Goal: Task Accomplishment & Management: Manage account settings

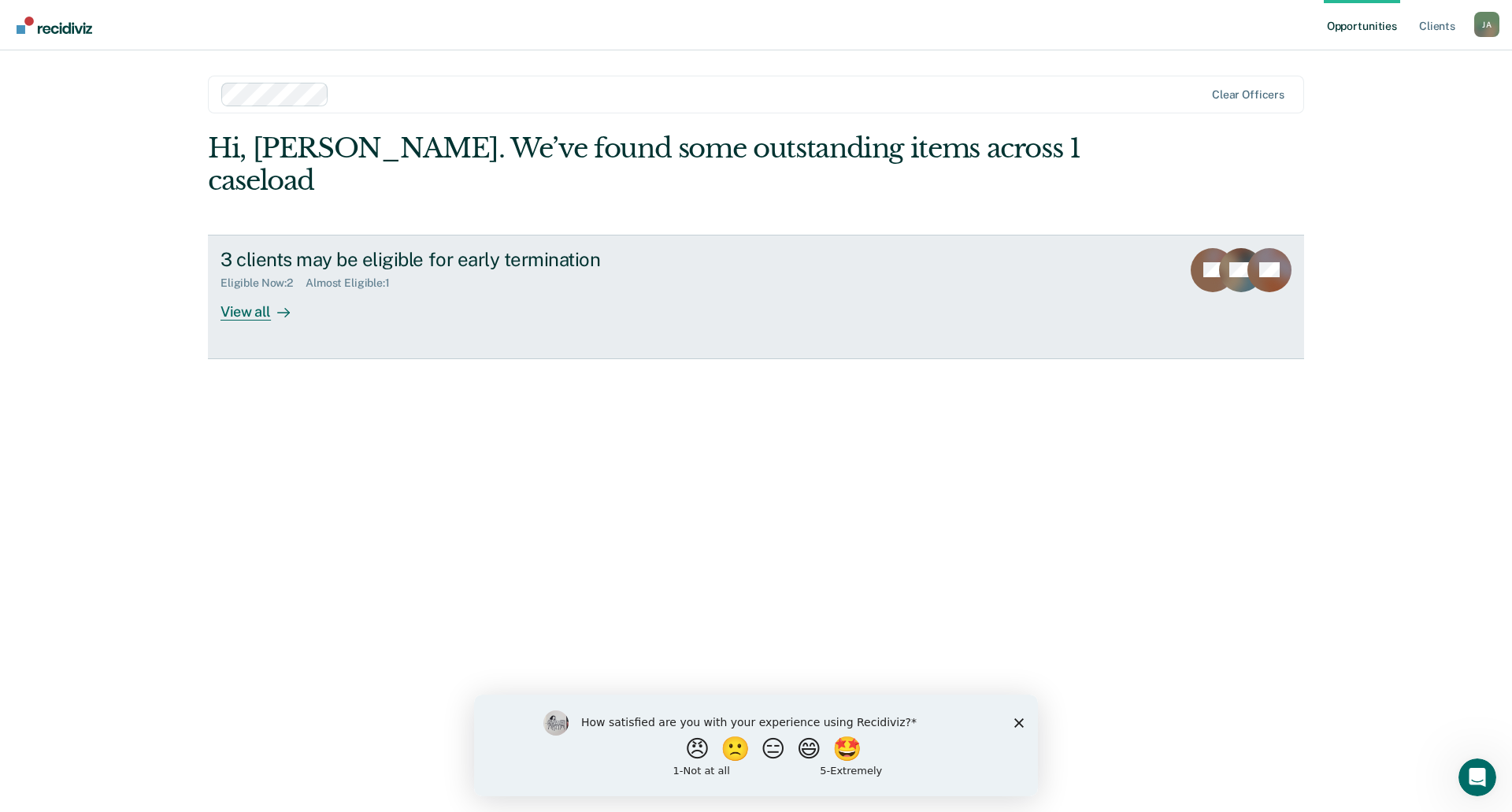
click at [259, 290] on div "View all" at bounding box center [264, 304] width 88 height 31
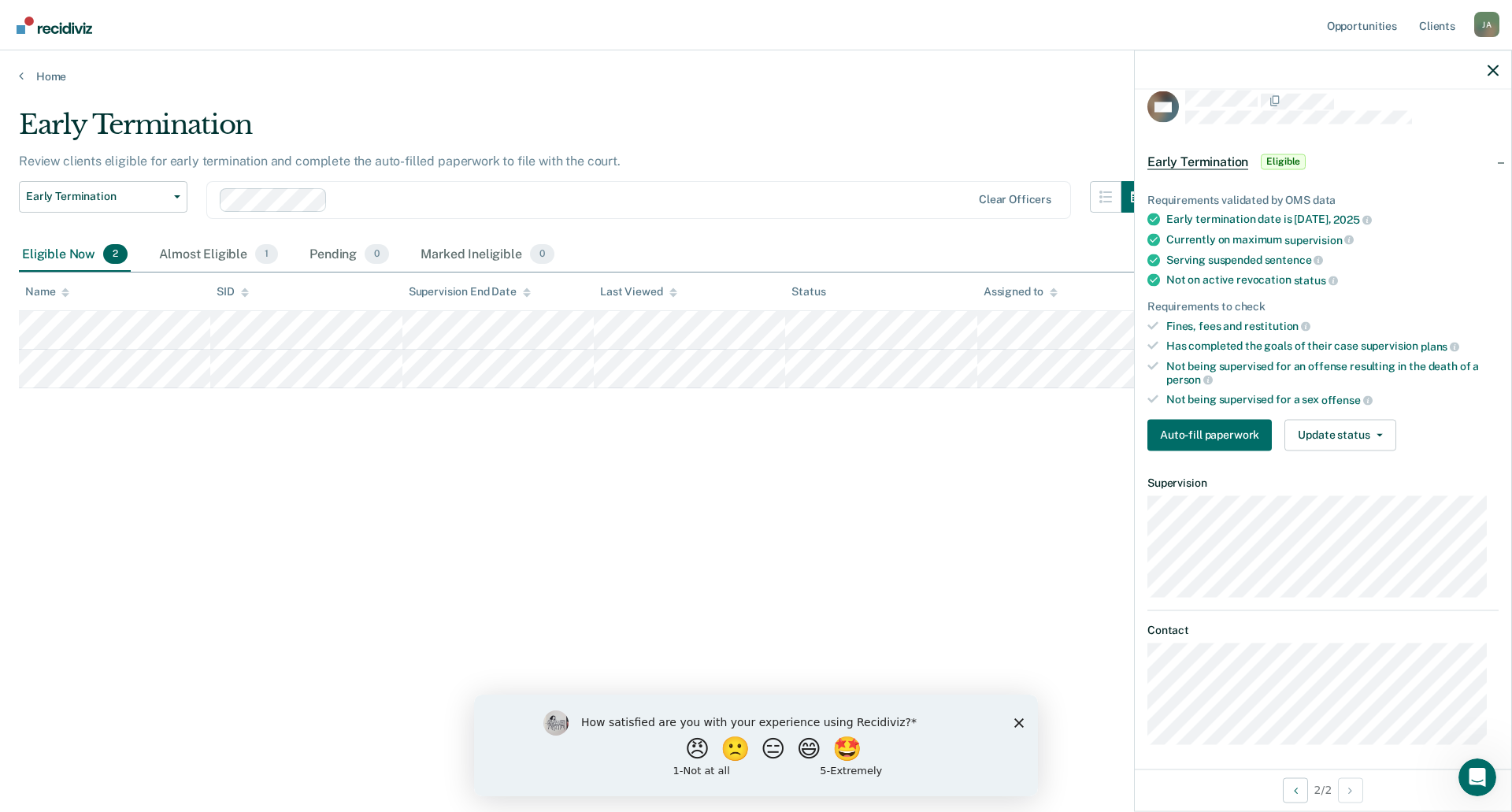
scroll to position [23, 0]
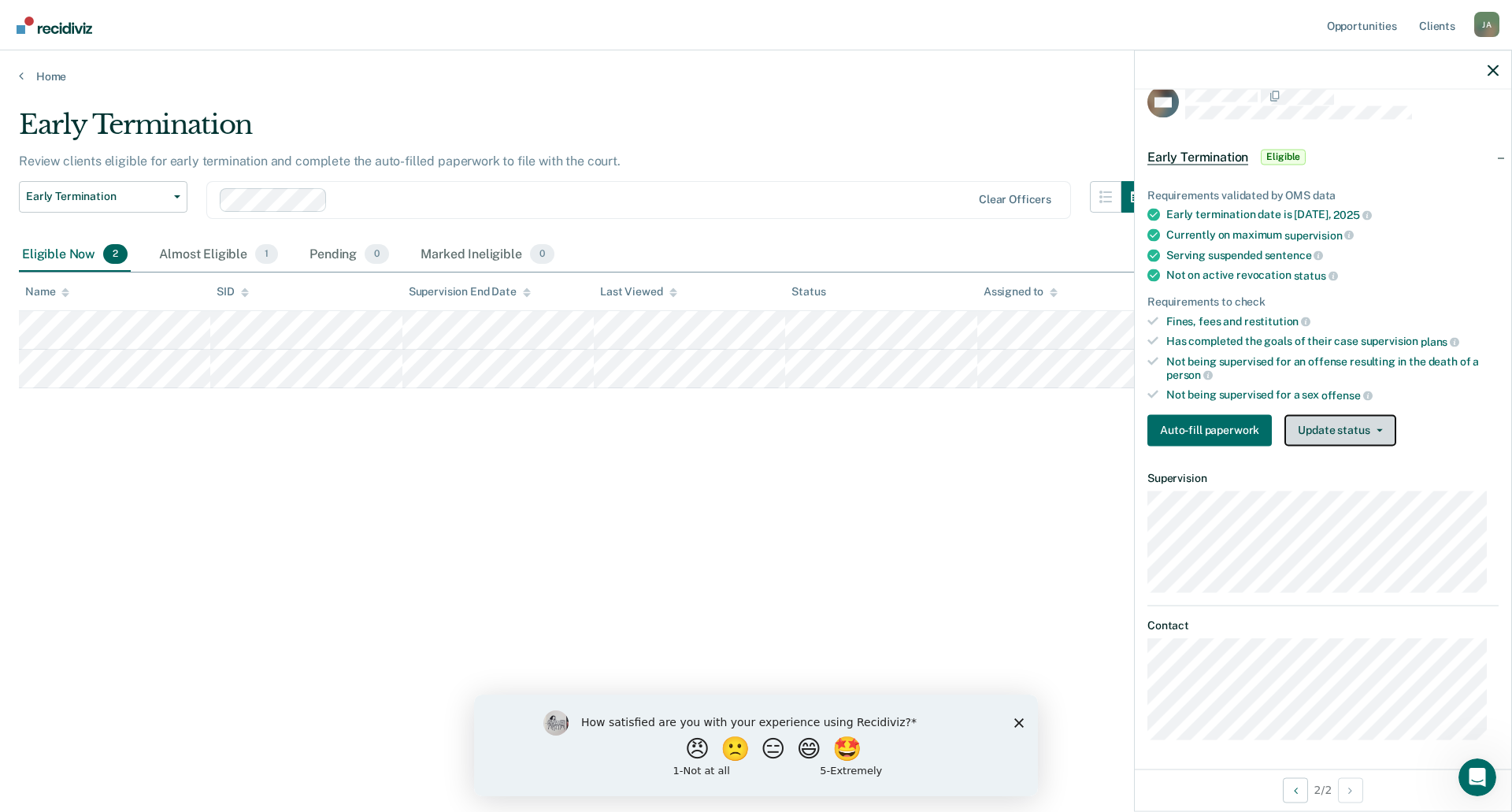
click at [1313, 429] on button "Update status" at bounding box center [1340, 431] width 111 height 32
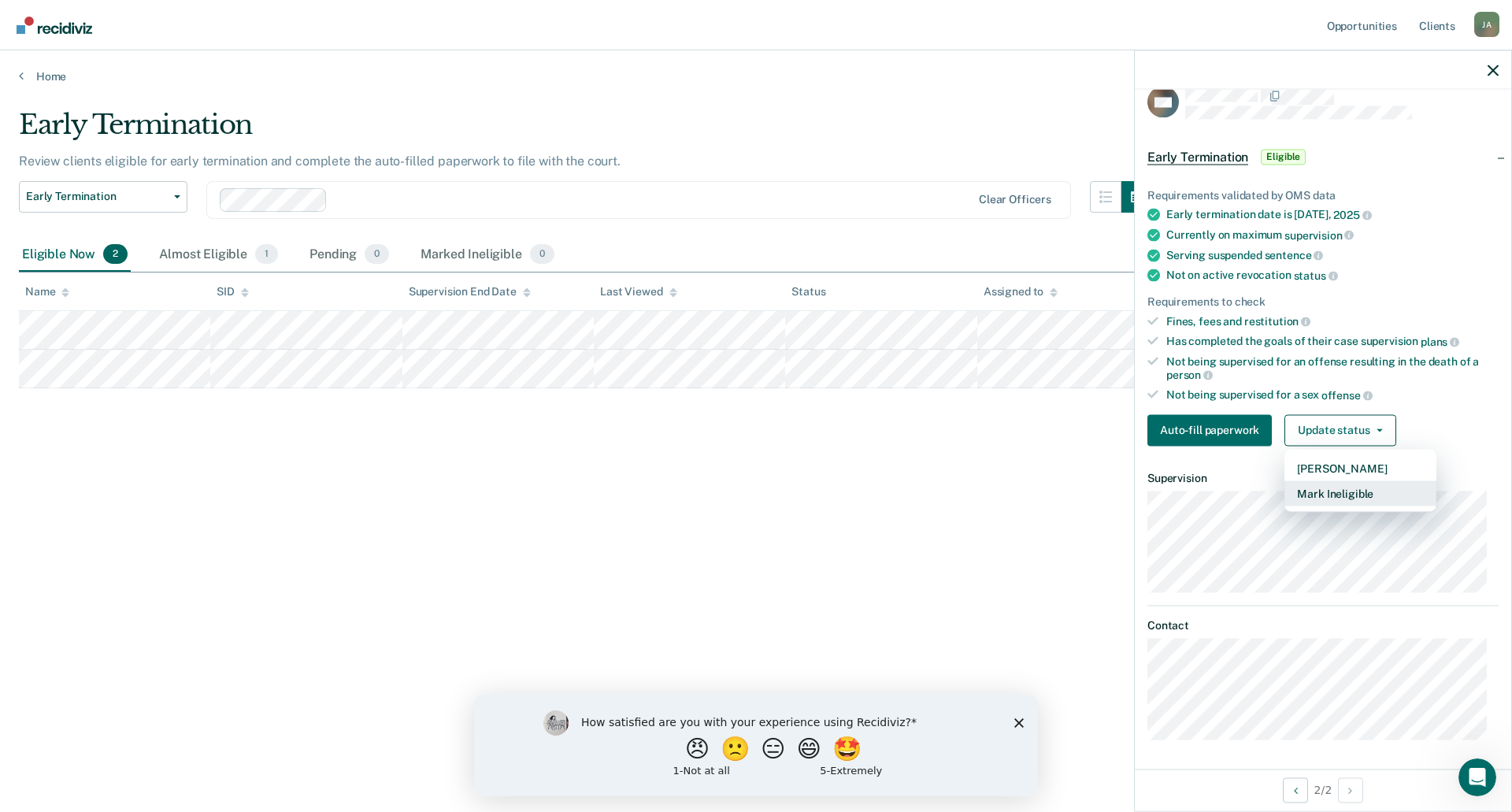
click at [1333, 491] on button "Mark Ineligible" at bounding box center [1361, 493] width 152 height 25
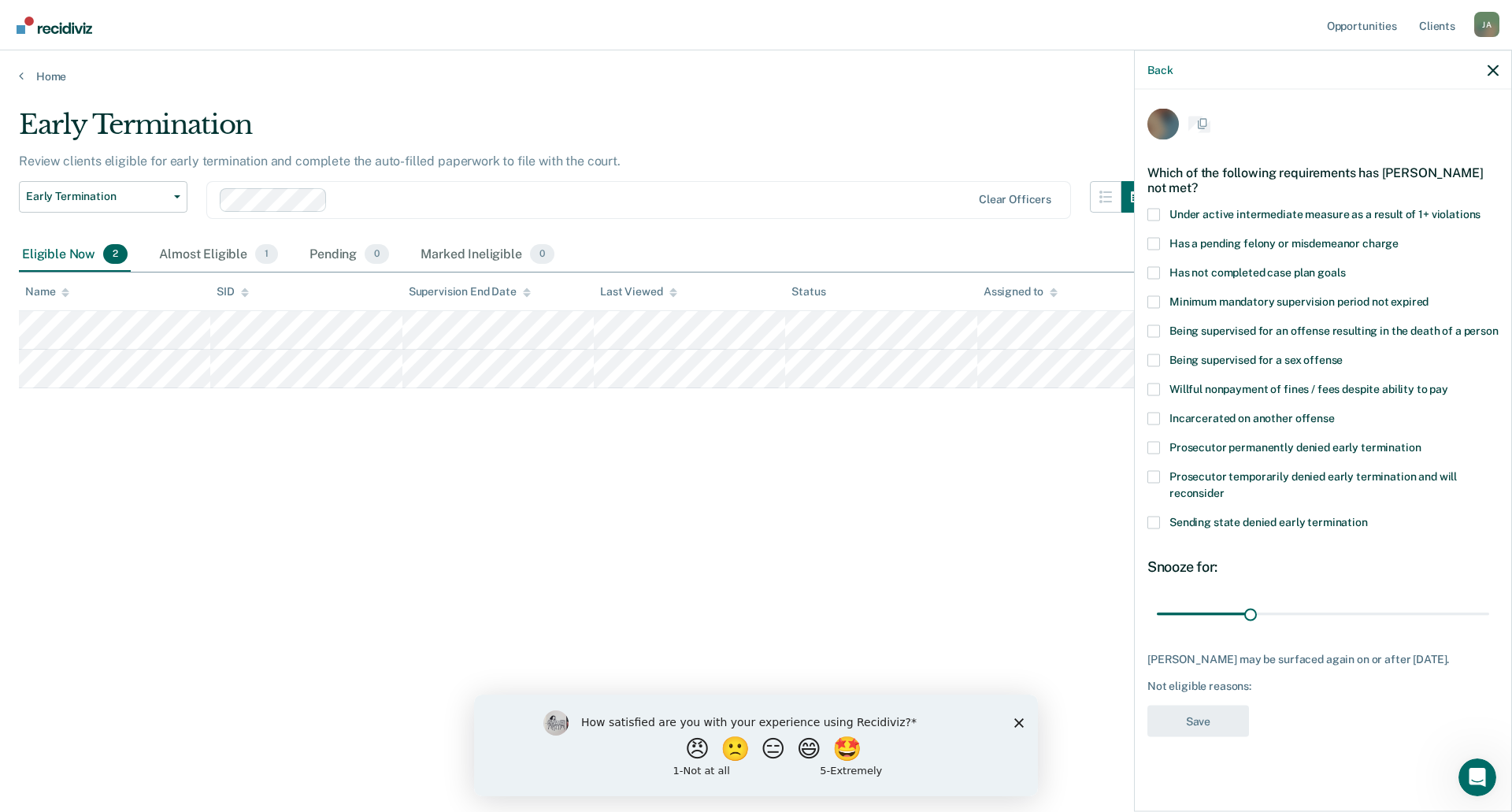
scroll to position [0, 0]
click at [1152, 274] on span at bounding box center [1154, 275] width 13 height 13
click at [1345, 268] on input "Has not completed case plan goals" at bounding box center [1345, 268] width 0 height 0
click at [1152, 359] on span at bounding box center [1154, 362] width 13 height 13
click at [1343, 355] on input "Being supervised for a sex offense" at bounding box center [1343, 355] width 0 height 0
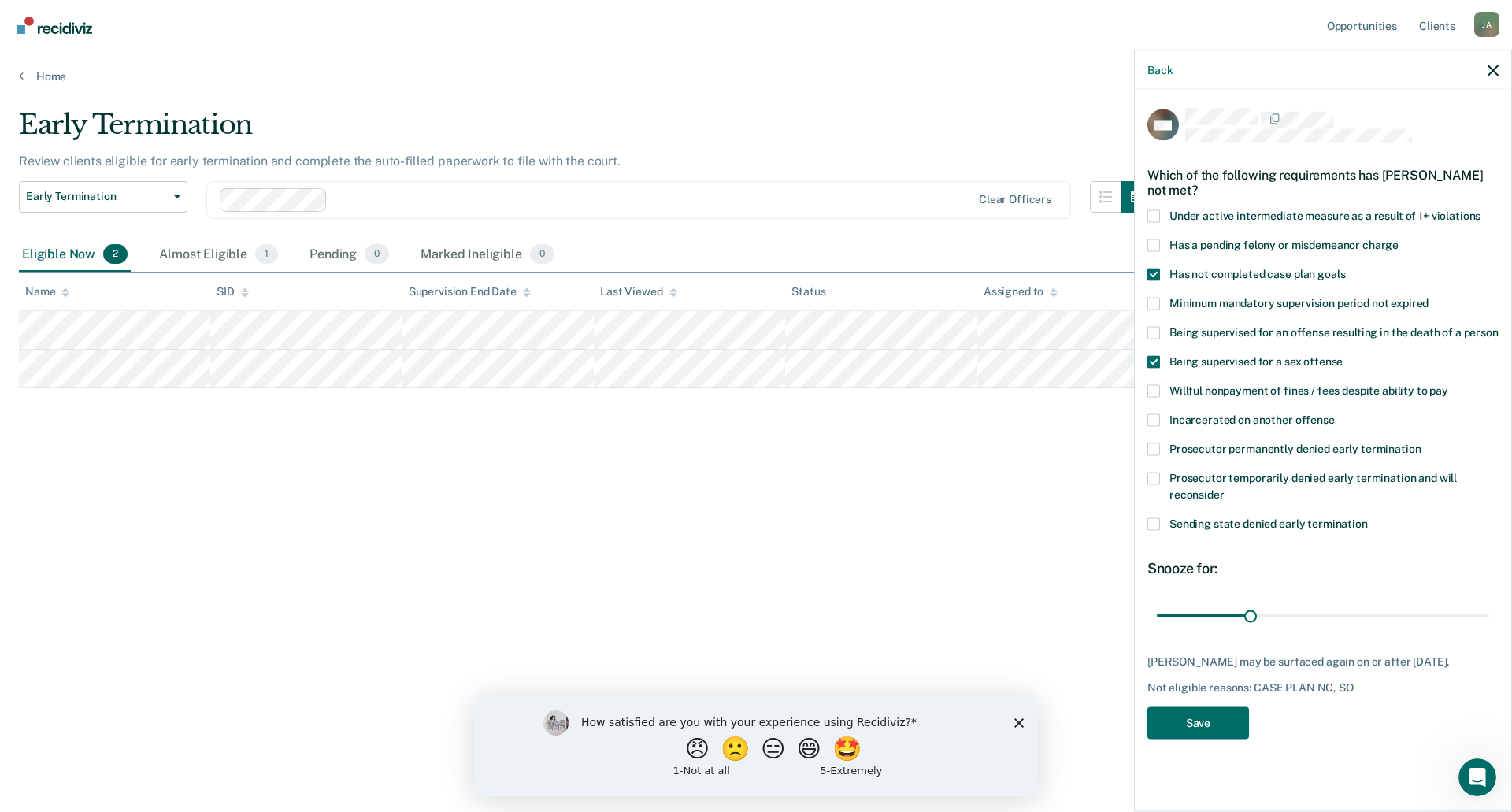
click at [1155, 363] on span at bounding box center [1154, 362] width 13 height 13
click at [1343, 355] on input "Being supervised for a sex offense" at bounding box center [1343, 355] width 0 height 0
drag, startPoint x: 1254, startPoint y: 613, endPoint x: 1484, endPoint y: 614, distance: 230.0
type input "107"
click at [1484, 614] on input "range" at bounding box center [1323, 616] width 332 height 28
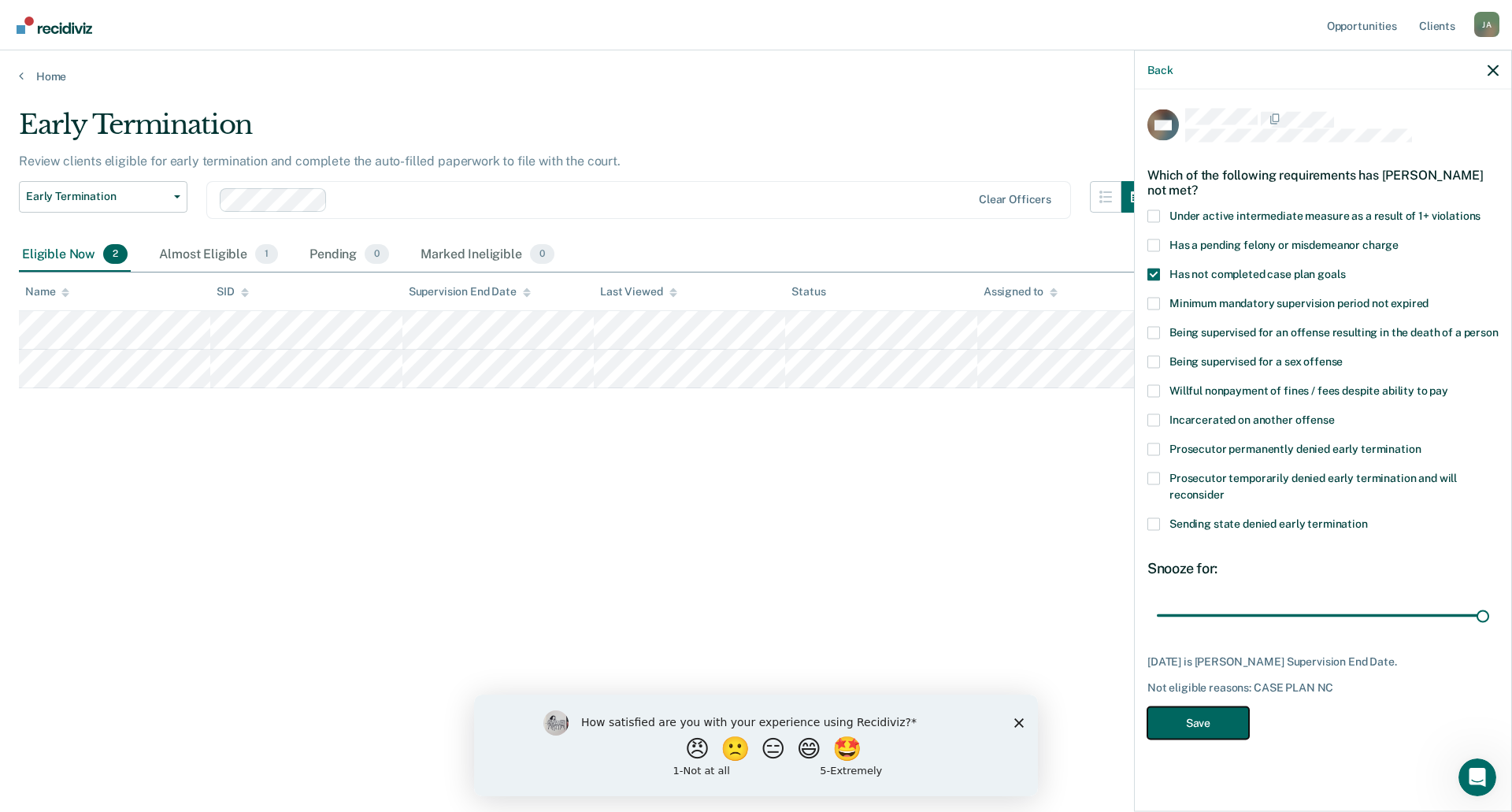
click at [1199, 724] on button "Save" at bounding box center [1198, 723] width 102 height 32
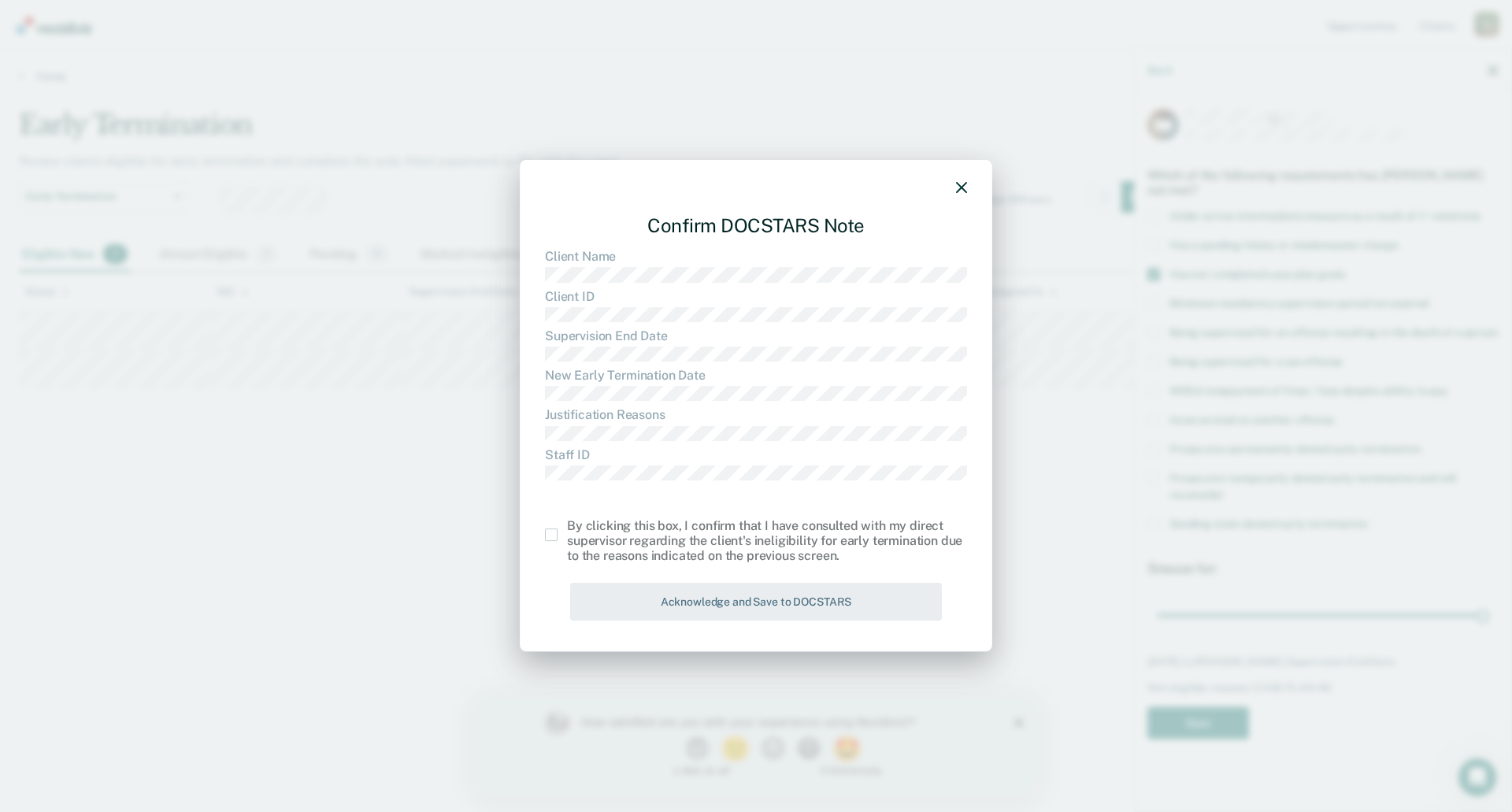
click at [554, 535] on span at bounding box center [552, 535] width 13 height 13
click at [567, 529] on input "checkbox" at bounding box center [567, 529] width 0 height 0
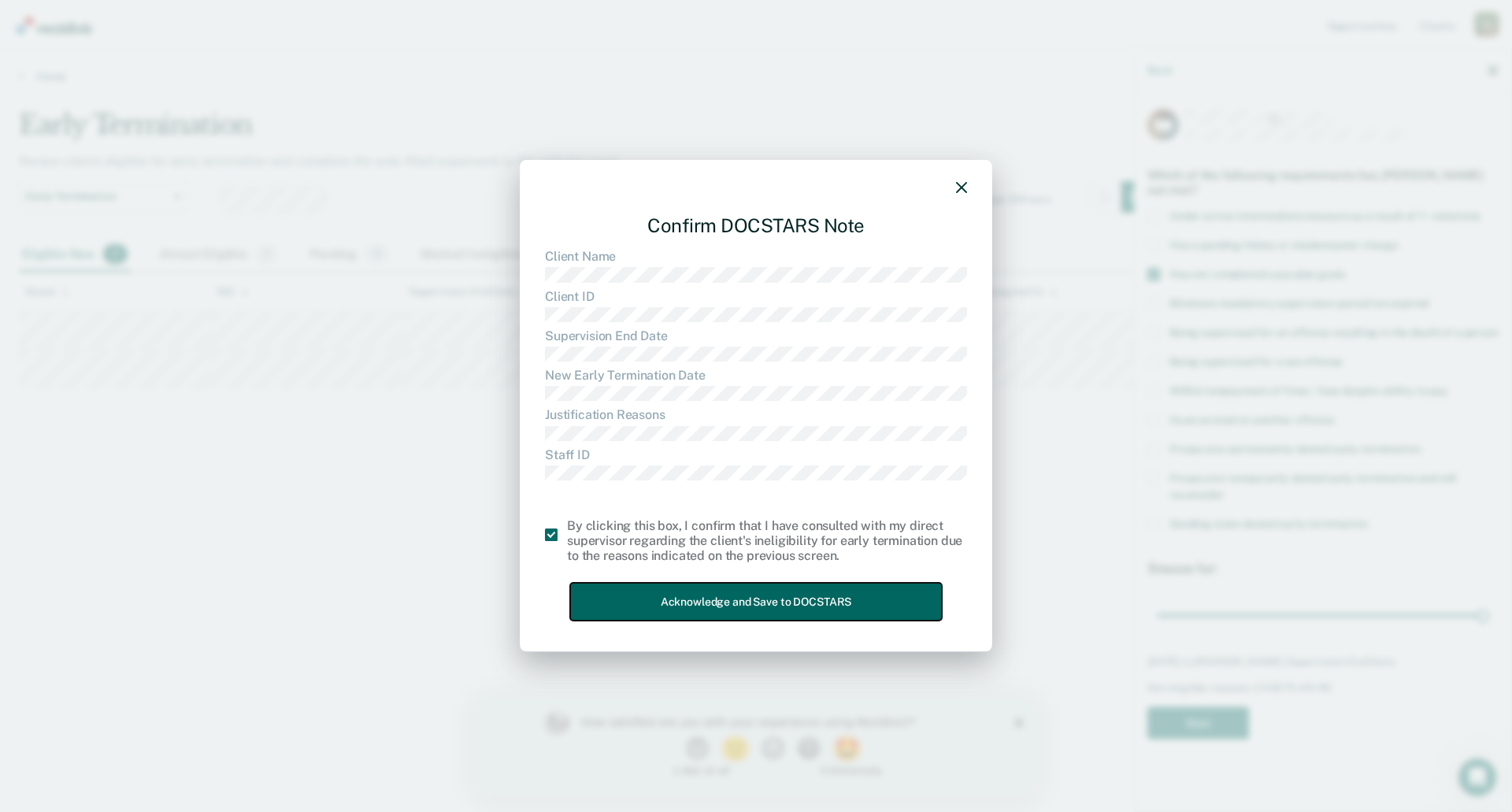
click at [756, 602] on button "Acknowledge and Save to DOCSTARS" at bounding box center [756, 602] width 372 height 39
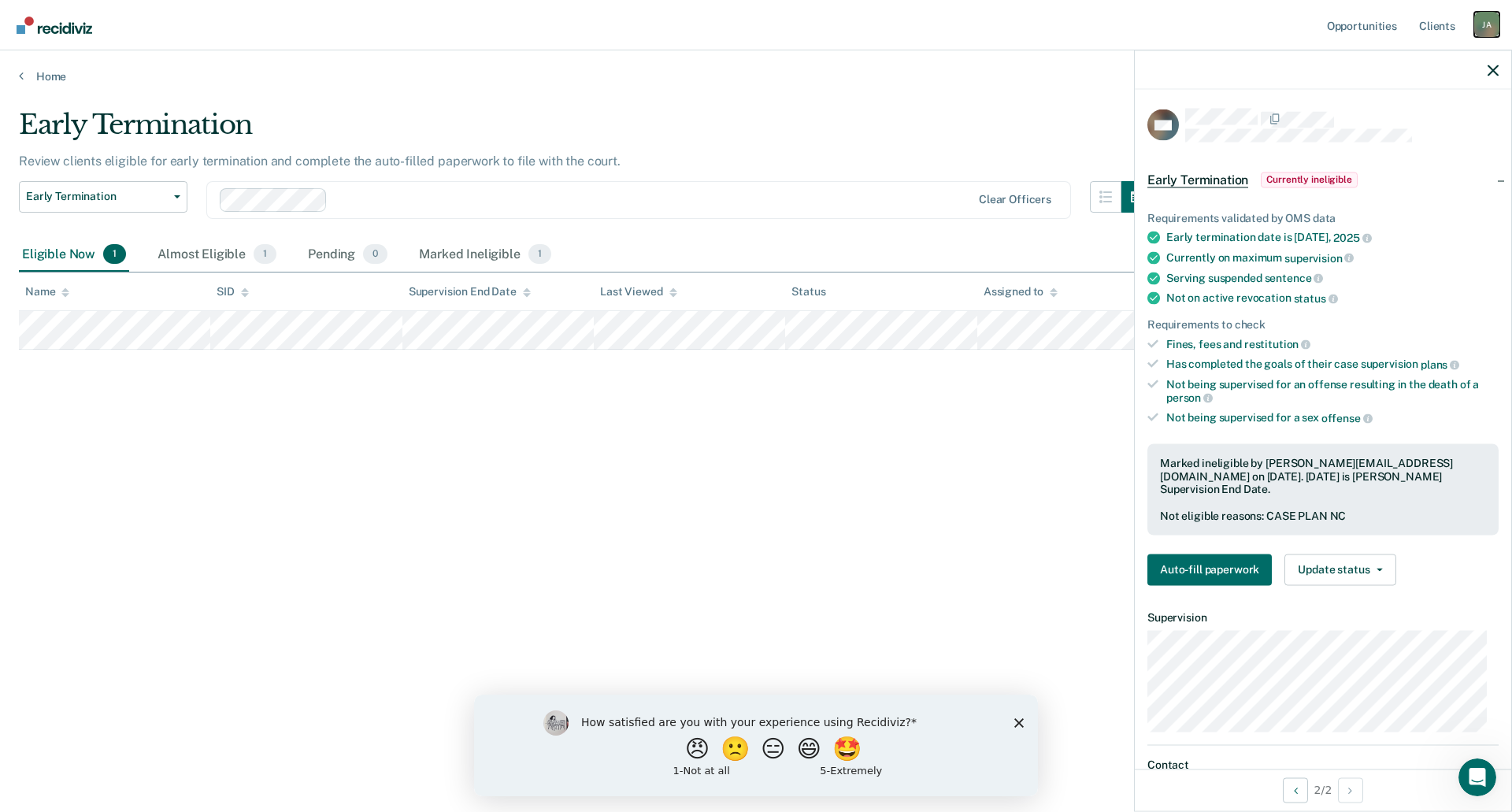
click at [1487, 23] on div "J A" at bounding box center [1486, 24] width 25 height 25
click at [1379, 104] on link "Log Out" at bounding box center [1423, 103] width 127 height 13
